Goal: Task Accomplishment & Management: Complete application form

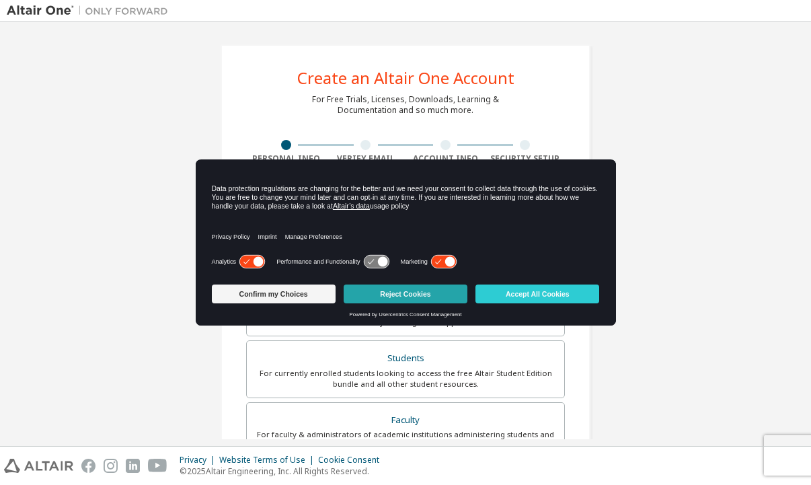
click at [384, 295] on button "Reject Cookies" at bounding box center [406, 294] width 124 height 19
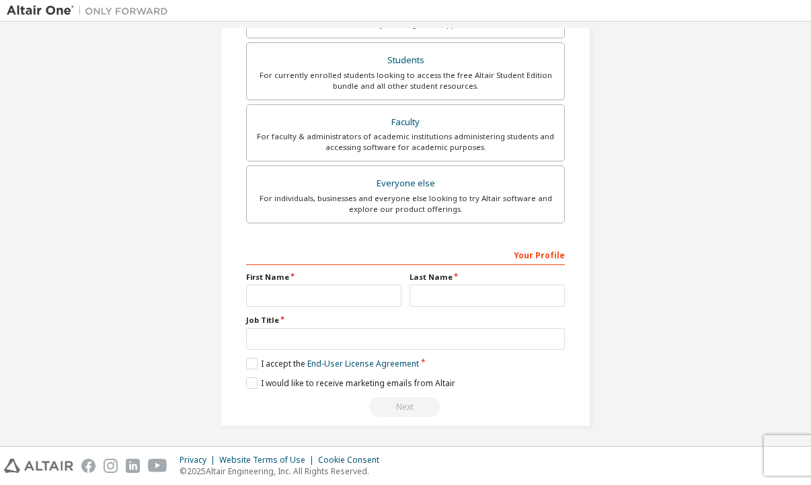
scroll to position [301, 0]
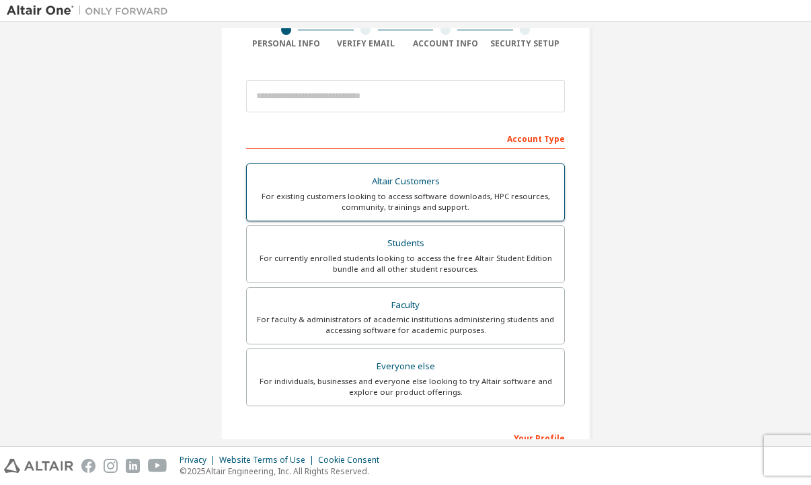
scroll to position [122, 0]
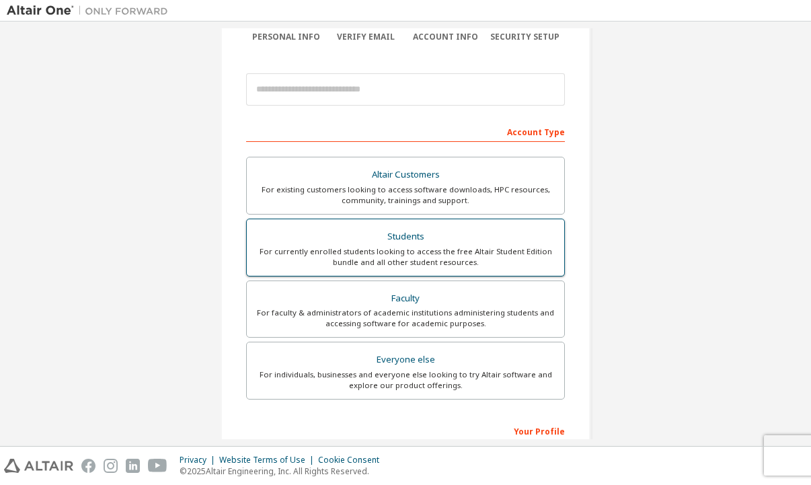
click at [391, 240] on div "Students" at bounding box center [405, 236] width 301 height 19
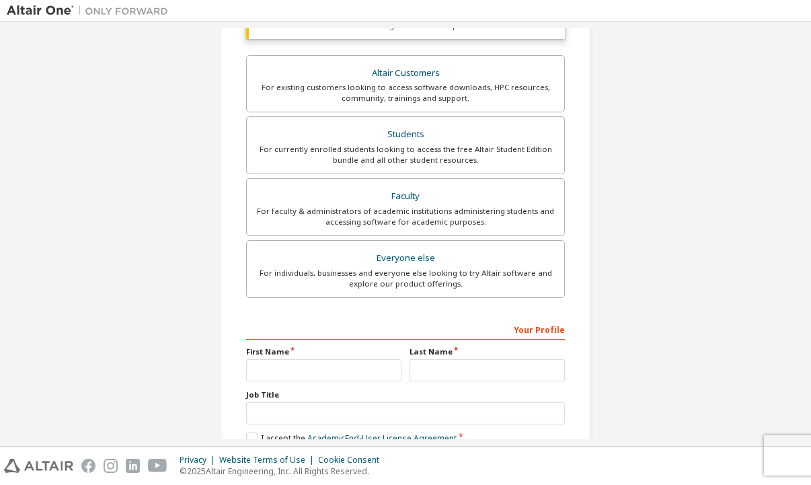
scroll to position [336, 0]
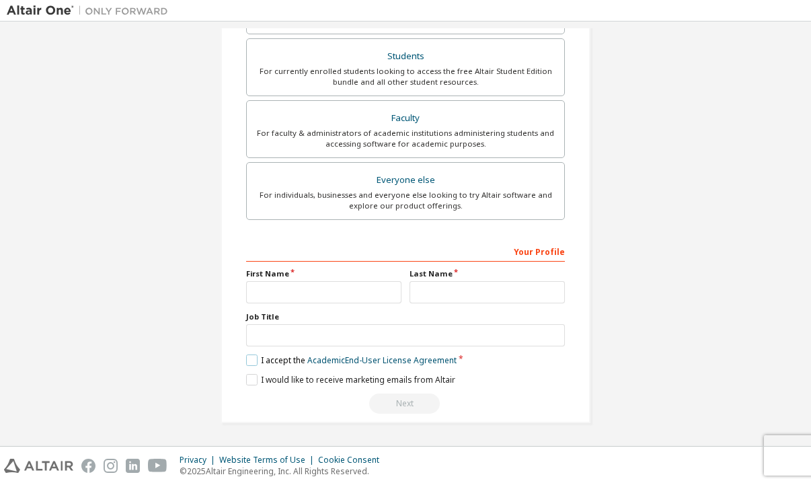
click at [247, 361] on label "I accept the Academic End-User License Agreement" at bounding box center [351, 360] width 211 height 11
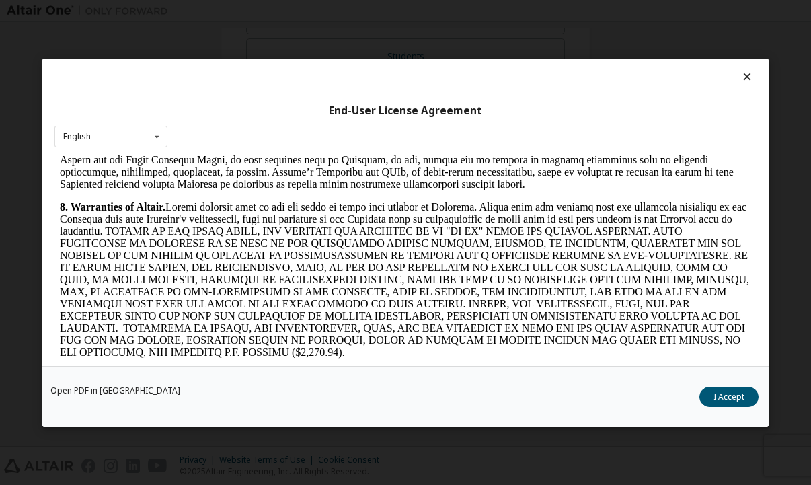
scroll to position [1807, 0]
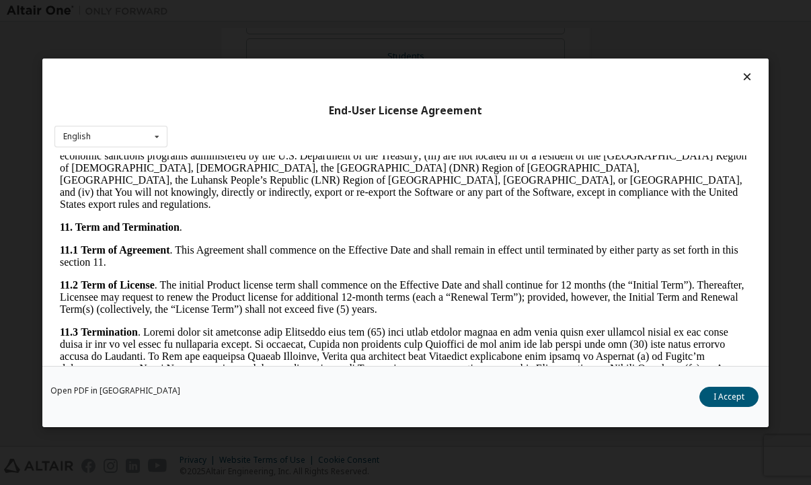
click at [741, 71] on icon at bounding box center [748, 77] width 14 height 12
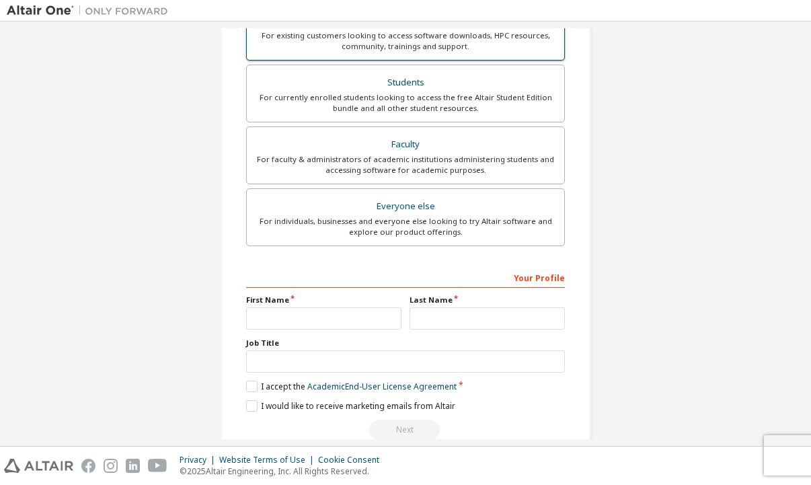
scroll to position [336, 0]
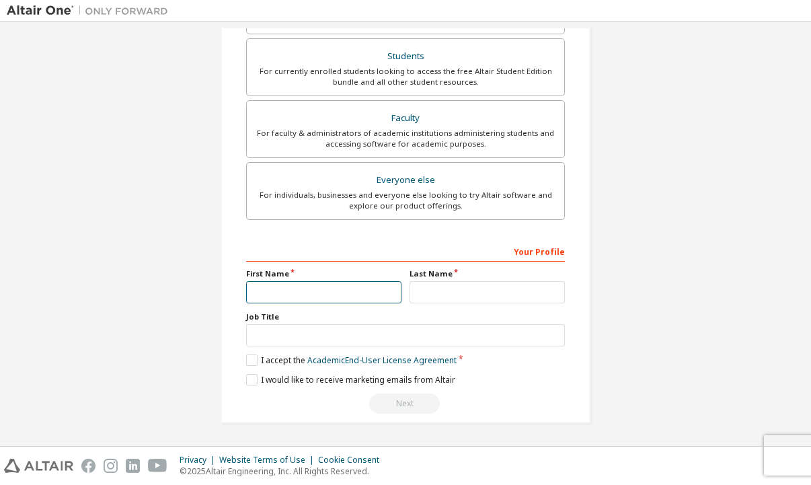
click at [291, 286] on input "text" at bounding box center [323, 292] width 155 height 22
type input "*****"
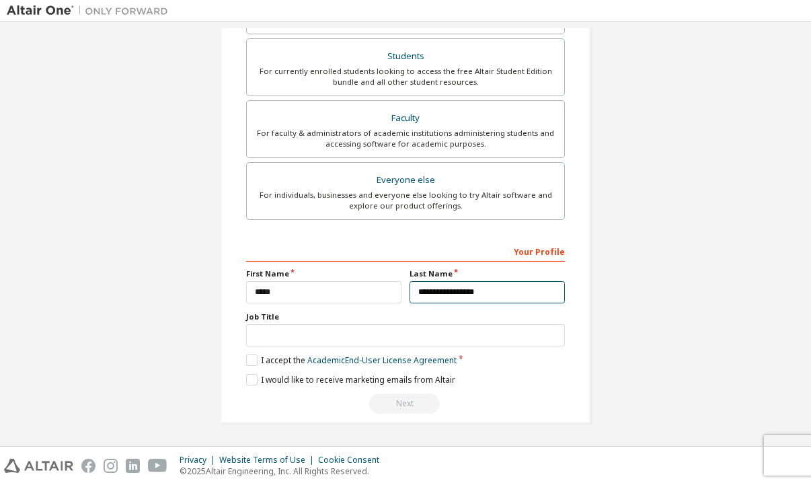
type input "**********"
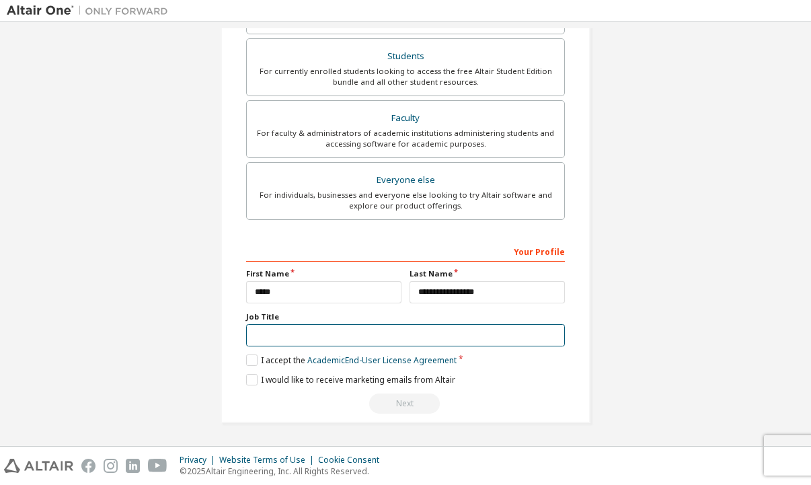
click at [320, 341] on input "text" at bounding box center [405, 335] width 319 height 22
type input "*******"
click at [247, 361] on label "I accept the Academic End-User License Agreement" at bounding box center [351, 360] width 211 height 11
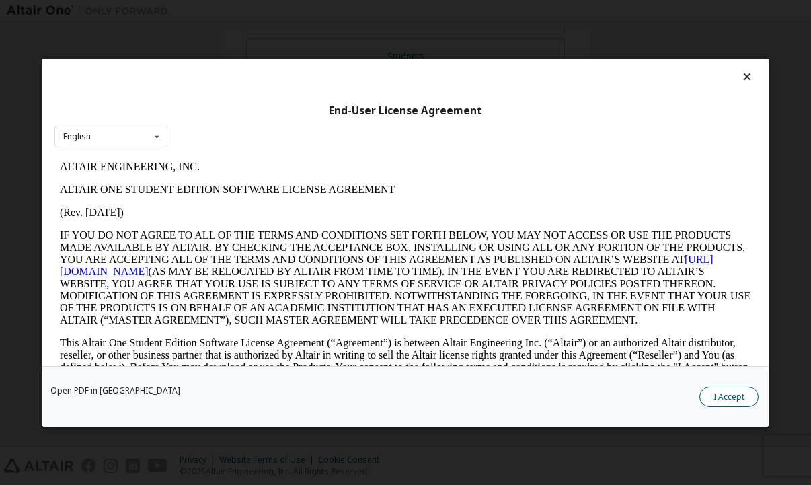
scroll to position [0, 0]
drag, startPoint x: 714, startPoint y: 387, endPoint x: 706, endPoint y: 389, distance: 8.3
click at [714, 388] on button "I Accept" at bounding box center [729, 396] width 59 height 20
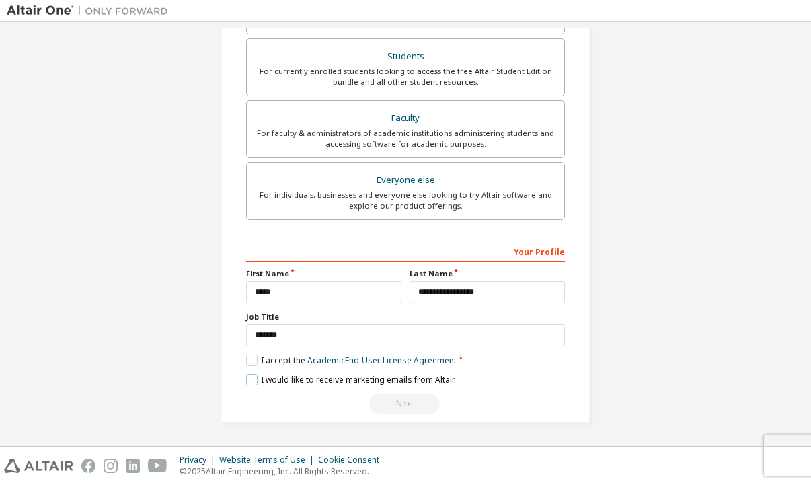
click at [248, 381] on label "I would like to receive marketing emails from Altair" at bounding box center [350, 379] width 209 height 11
click at [399, 407] on div "Next" at bounding box center [405, 404] width 319 height 20
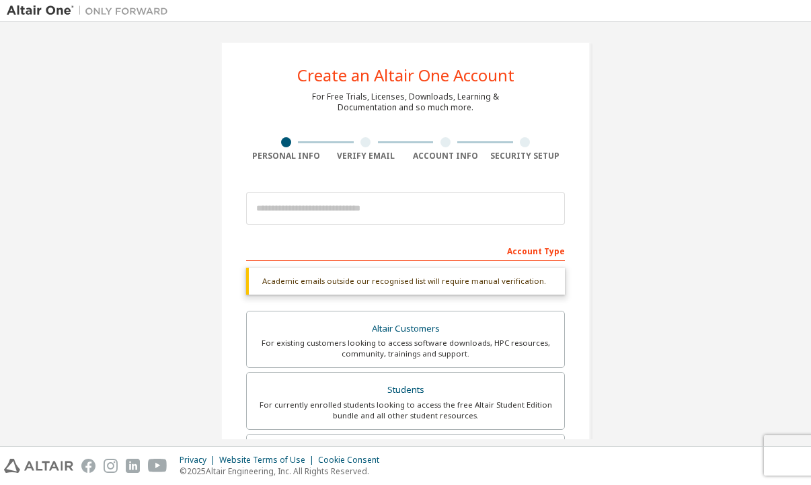
scroll to position [5, 0]
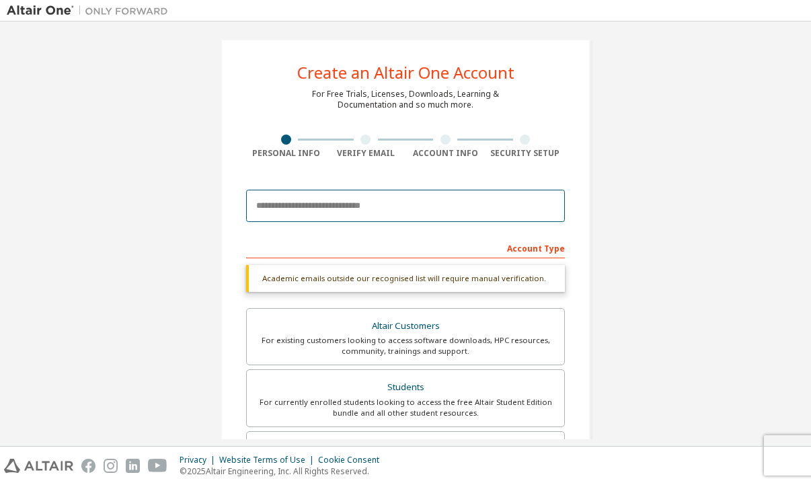
click at [364, 200] on input "email" at bounding box center [405, 206] width 319 height 32
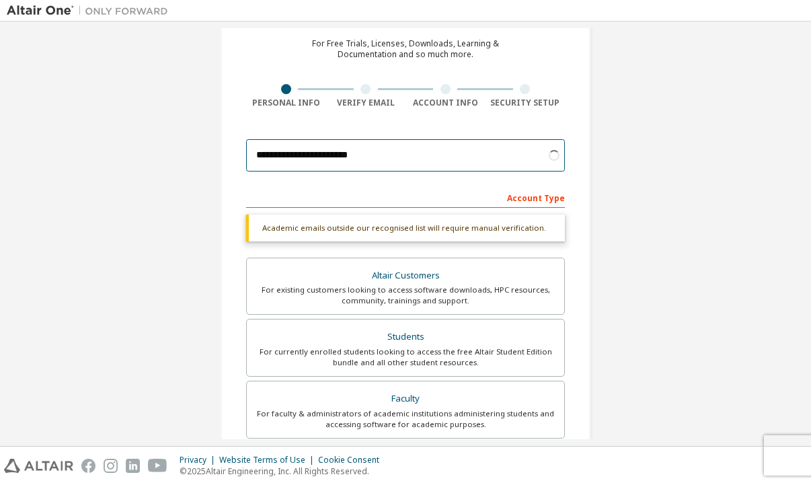
scroll to position [0, 0]
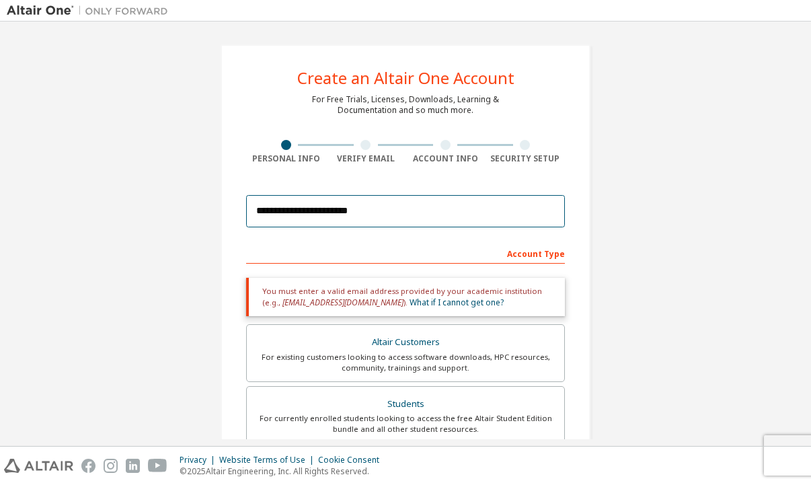
type input "**********"
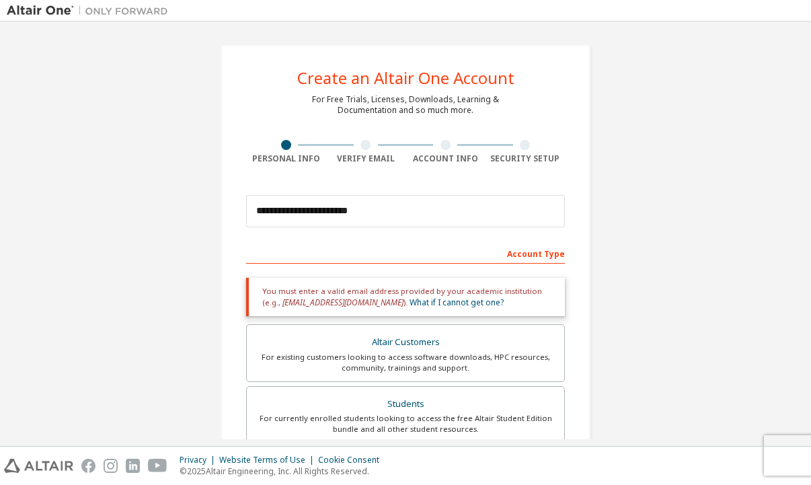
click at [362, 147] on div at bounding box center [366, 145] width 10 height 10
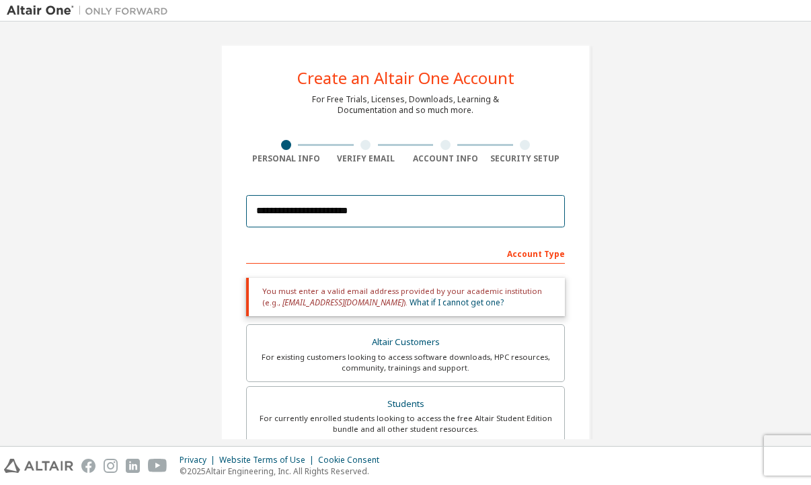
click at [412, 213] on input "**********" at bounding box center [405, 211] width 319 height 32
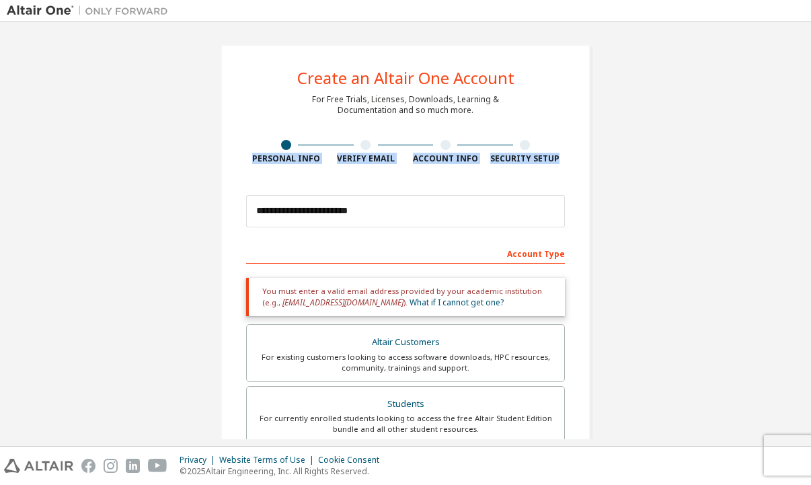
drag, startPoint x: 554, startPoint y: 159, endPoint x: 272, endPoint y: 149, distance: 282.1
click at [272, 149] on div "Personal Info Verify Email Account Info Security Setup" at bounding box center [405, 152] width 319 height 24
click at [326, 160] on div "Verify Email" at bounding box center [366, 158] width 80 height 11
